Goal: Navigation & Orientation: Find specific page/section

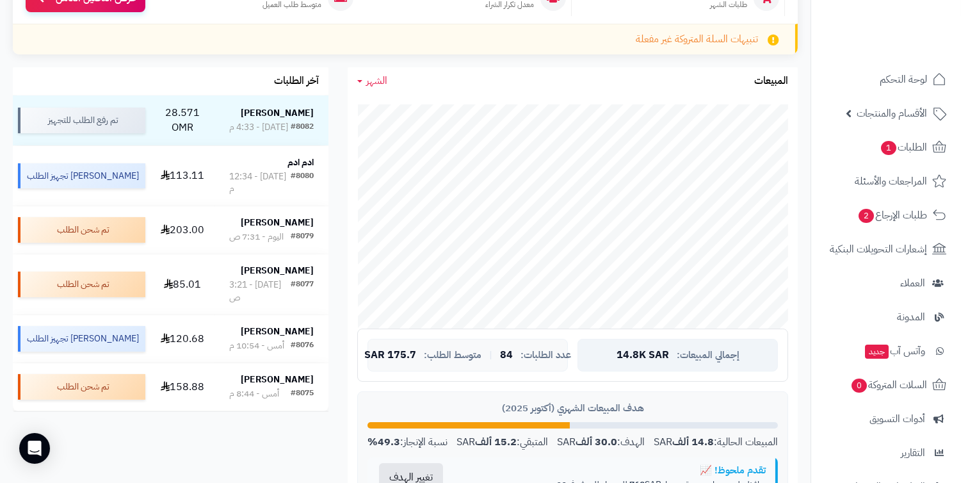
scroll to position [71, 0]
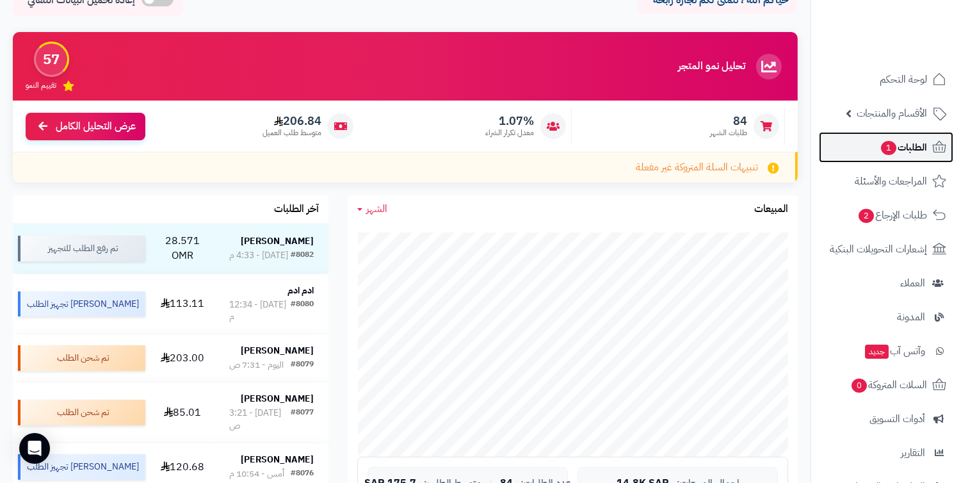
click at [881, 155] on span "الطلبات 1" at bounding box center [903, 147] width 47 height 18
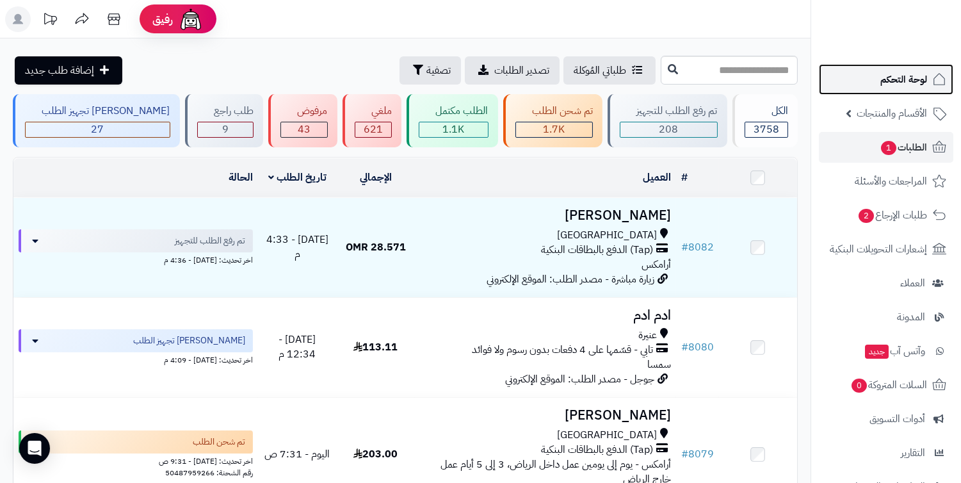
click at [895, 85] on span "لوحة التحكم" at bounding box center [904, 79] width 47 height 18
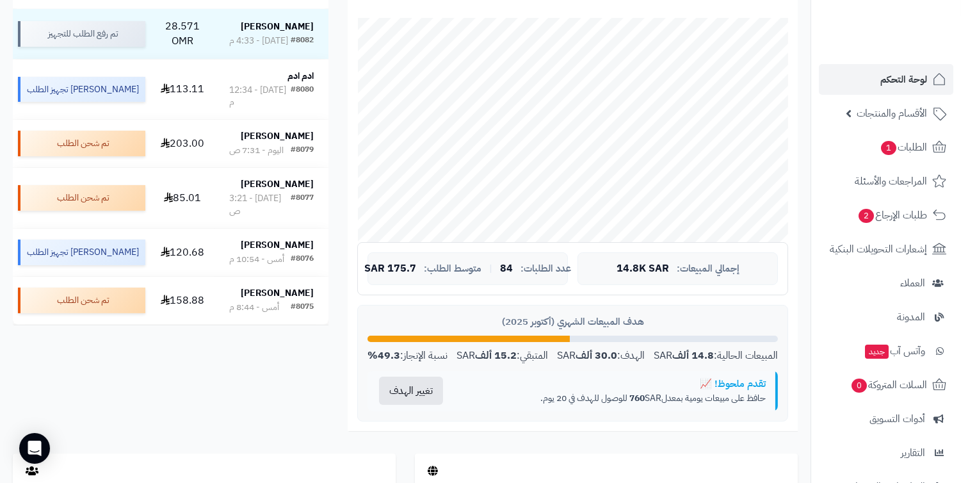
scroll to position [355, 0]
